Goal: Find specific page/section: Find specific page/section

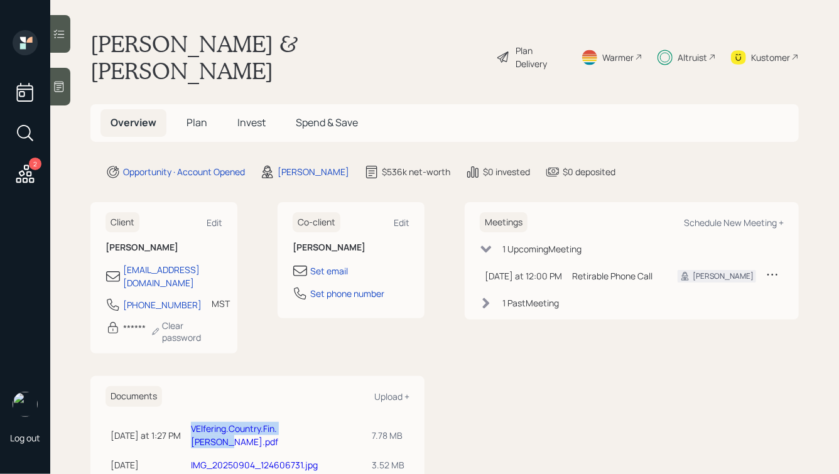
drag, startPoint x: 274, startPoint y: 43, endPoint x: 418, endPoint y: 43, distance: 144.5
click at [418, 43] on div "[PERSON_NAME] & [PERSON_NAME] Plan Delivery Warmer Altruist Kustomer" at bounding box center [444, 57] width 708 height 54
drag, startPoint x: 85, startPoint y: 38, endPoint x: 532, endPoint y: 381, distance: 563.5
click at [533, 381] on main "[PERSON_NAME] & [PERSON_NAME] Plan Delivery Warmer Altruist Kustomer Overview P…" at bounding box center [444, 237] width 789 height 474
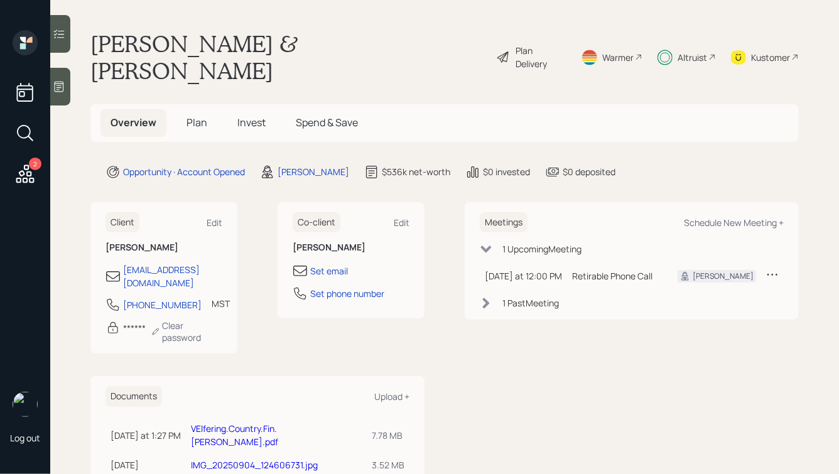
click at [532, 381] on div "Meetings Schedule New Meeting + 1 Upcoming Meeting [DATE] at 12:00 PM [DATE] 12…" at bounding box center [632, 344] width 334 height 285
drag, startPoint x: 422, startPoint y: 48, endPoint x: 166, endPoint y: 44, distance: 256.3
click at [166, 44] on div "[PERSON_NAME] & [PERSON_NAME] Plan Delivery Warmer Altruist Kustomer" at bounding box center [444, 57] width 708 height 54
click at [166, 44] on h1 "[PERSON_NAME] & [PERSON_NAME]" at bounding box center [288, 57] width 396 height 54
drag, startPoint x: 90, startPoint y: 40, endPoint x: 564, endPoint y: 418, distance: 606.0
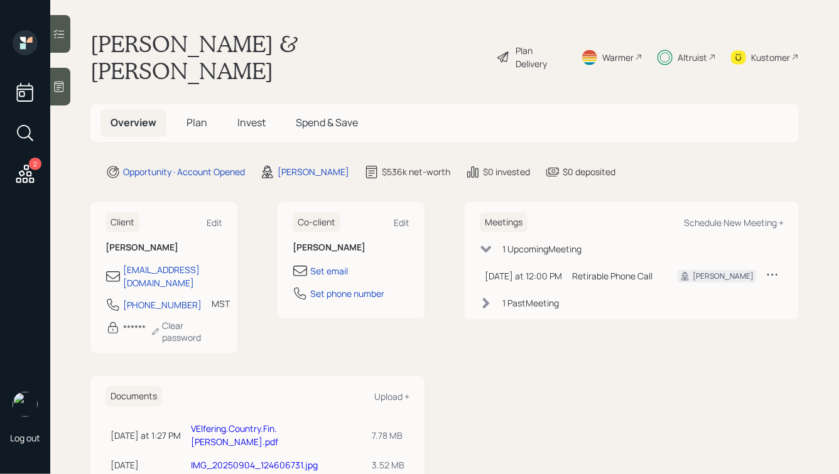
click at [564, 418] on main "[PERSON_NAME] & [PERSON_NAME] Plan Delivery Warmer Altruist Kustomer Overview P…" at bounding box center [444, 237] width 789 height 474
click at [564, 418] on div "Meetings Schedule New Meeting + 1 Upcoming Meeting [DATE] at 12:00 PM [DATE] 12…" at bounding box center [632, 344] width 334 height 285
drag, startPoint x: 672, startPoint y: 341, endPoint x: 281, endPoint y: 54, distance: 484.8
click at [281, 56] on main "[PERSON_NAME] & [PERSON_NAME] Plan Delivery Warmer Altruist Kustomer Overview P…" at bounding box center [444, 237] width 789 height 474
click at [281, 54] on h1 "[PERSON_NAME] & [PERSON_NAME]" at bounding box center [288, 57] width 396 height 54
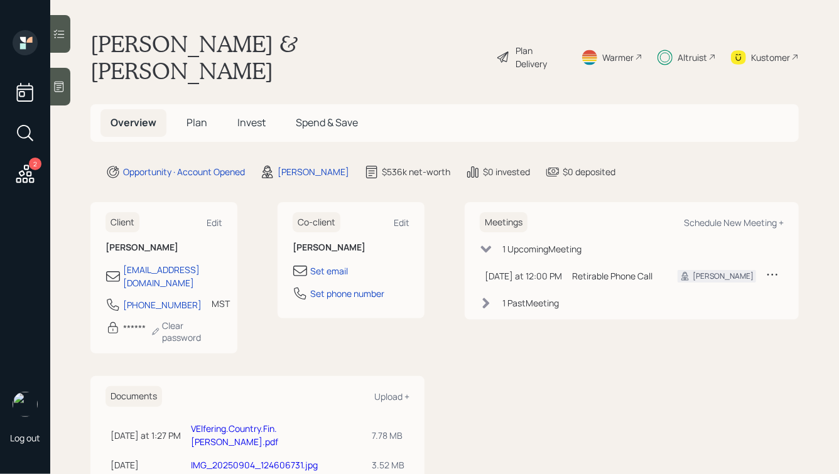
drag, startPoint x: 274, startPoint y: 45, endPoint x: 560, endPoint y: 296, distance: 380.0
click at [560, 295] on main "[PERSON_NAME] & [PERSON_NAME] Plan Delivery Warmer Altruist Kustomer Overview P…" at bounding box center [444, 237] width 789 height 474
click at [560, 296] on div "Meetings Schedule New Meeting + 1 Upcoming Meeting [DATE] at 12:00 PM [DATE] 12…" at bounding box center [632, 344] width 334 height 285
drag, startPoint x: 615, startPoint y: 298, endPoint x: 323, endPoint y: 21, distance: 402.5
click at [323, 21] on main "[PERSON_NAME] & [PERSON_NAME] Plan Delivery Warmer Altruist Kustomer Overview P…" at bounding box center [444, 237] width 789 height 474
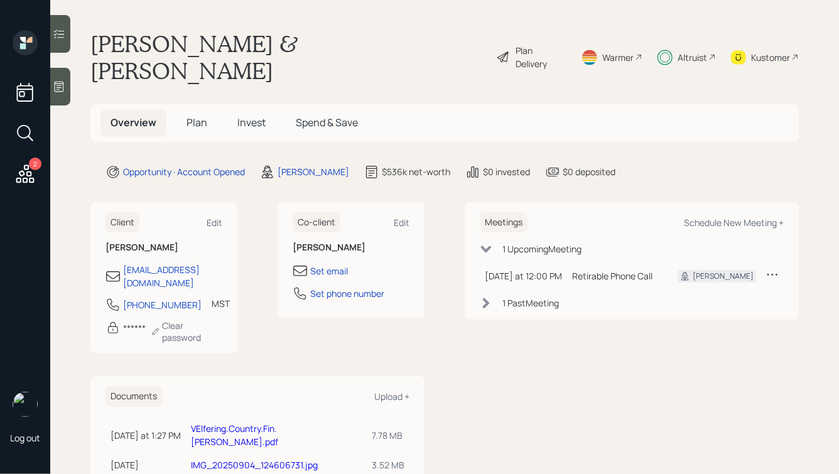
click at [287, 31] on h1 "[PERSON_NAME] & [PERSON_NAME]" at bounding box center [288, 57] width 396 height 54
